Goal: Transaction & Acquisition: Book appointment/travel/reservation

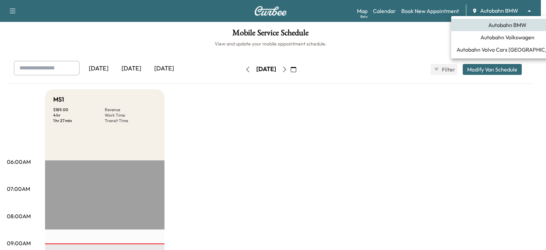
click at [530, 10] on body "Support Log Out Map Beta Calendar Book New Appointment Autobahn BMW ******** ​ …" at bounding box center [273, 125] width 546 height 250
click at [493, 37] on span "Autobahn Volkswagen" at bounding box center [508, 37] width 54 height 8
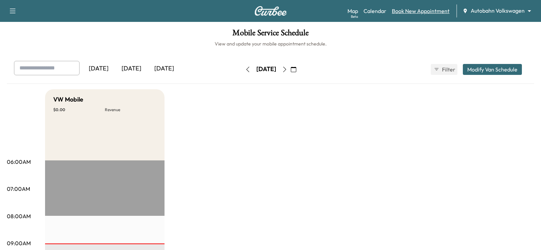
click at [420, 13] on link "Book New Appointment" at bounding box center [421, 11] width 58 height 8
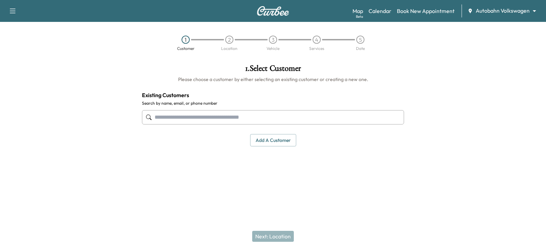
click at [172, 115] on input "text" at bounding box center [273, 117] width 262 height 14
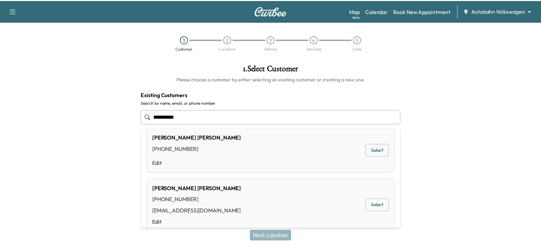
scroll to position [80, 0]
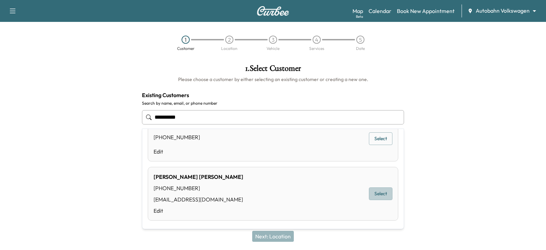
click at [375, 195] on button "Select" at bounding box center [381, 193] width 24 height 13
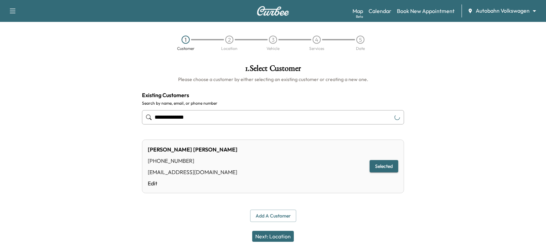
type input "**********"
click at [382, 164] on button "Selected" at bounding box center [384, 166] width 29 height 13
click at [274, 235] on button "Next: Location" at bounding box center [273, 235] width 42 height 11
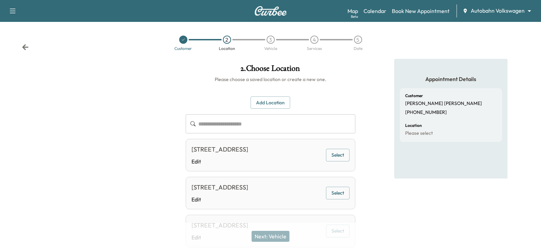
click at [339, 159] on button "Select" at bounding box center [338, 154] width 24 height 13
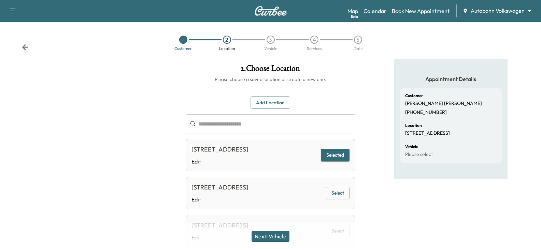
click at [270, 238] on button "Next: Vehicle" at bounding box center [271, 235] width 38 height 11
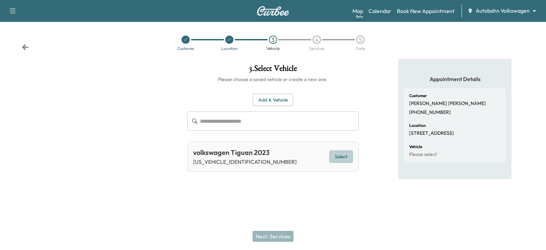
click at [340, 157] on button "Select" at bounding box center [341, 156] width 24 height 13
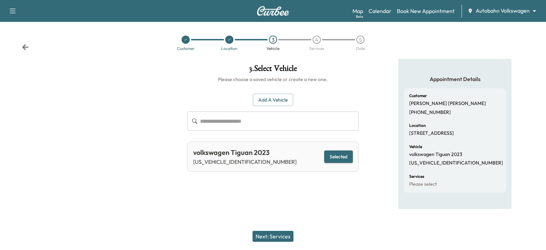
click at [273, 236] on button "Next: Services" at bounding box center [273, 235] width 41 height 11
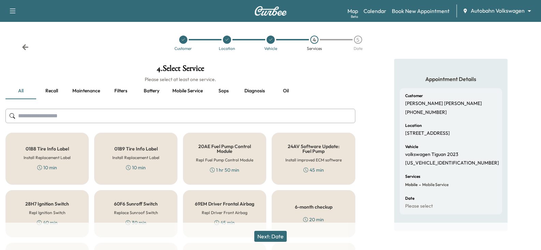
click at [38, 116] on input "text" at bounding box center [180, 116] width 350 height 14
type input "*"
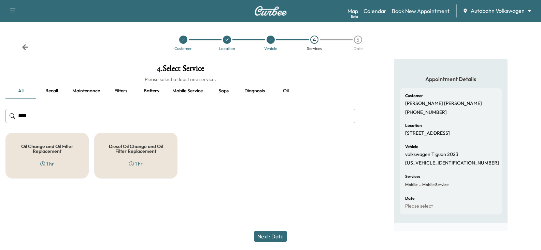
type input "***"
click at [57, 151] on h5 "Oil Change and Oil Filter Replacement" at bounding box center [47, 149] width 61 height 10
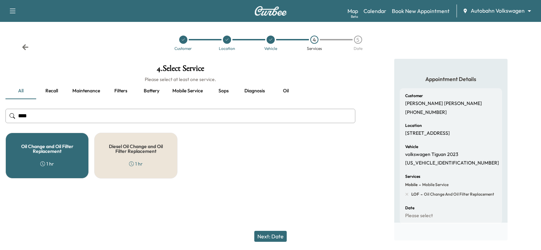
click at [274, 237] on button "Next: Date" at bounding box center [270, 235] width 32 height 11
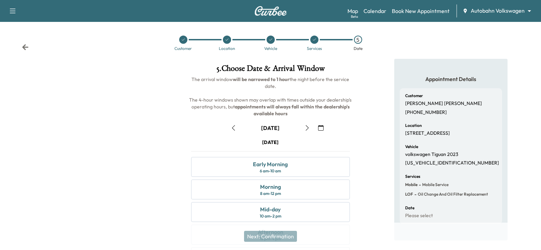
click at [307, 127] on icon "button" at bounding box center [307, 127] width 5 height 5
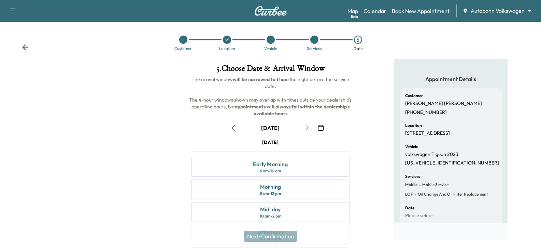
click at [307, 127] on icon "button" at bounding box center [307, 127] width 5 height 5
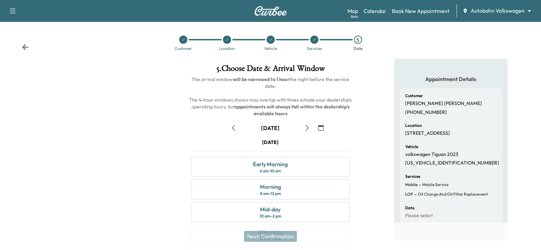
click at [307, 127] on icon "button" at bounding box center [307, 127] width 5 height 5
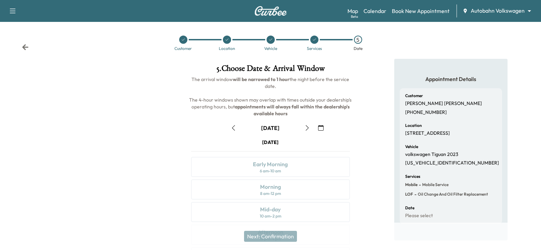
click at [307, 127] on icon "button" at bounding box center [307, 127] width 5 height 5
click at [274, 210] on div "Mid-day" at bounding box center [270, 209] width 20 height 8
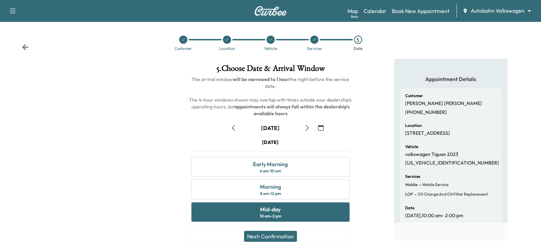
click at [272, 237] on button "Next: Confirmation" at bounding box center [270, 235] width 53 height 11
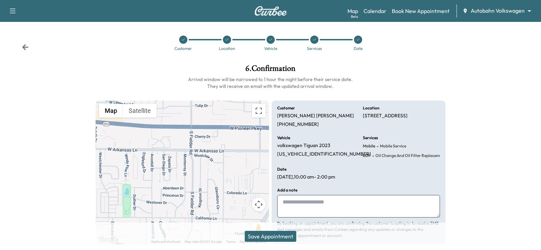
click at [272, 237] on button "Save Appointment" at bounding box center [271, 235] width 52 height 11
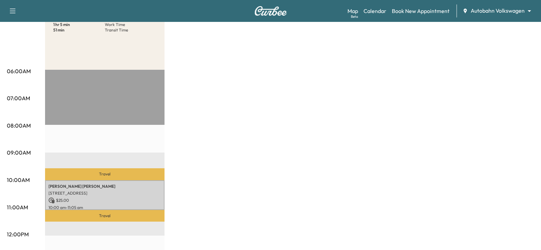
scroll to position [102, 0]
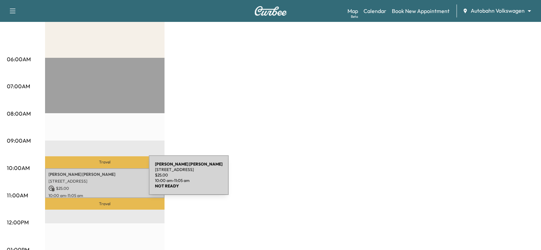
click at [98, 179] on p "[STREET_ADDRESS]" at bounding box center [104, 180] width 113 height 5
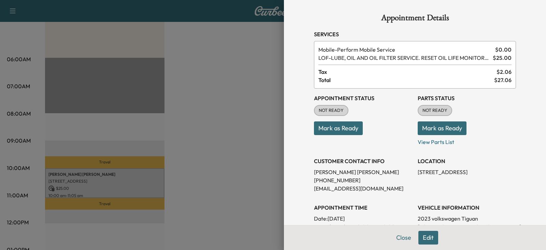
click at [251, 93] on div at bounding box center [273, 125] width 546 height 250
